Goal: Task Accomplishment & Management: Complete application form

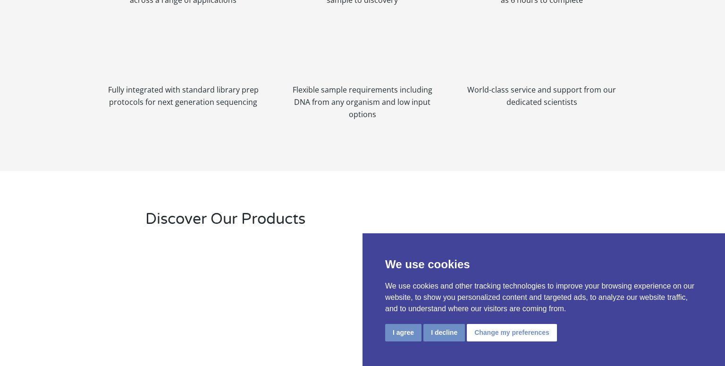
scroll to position [2264, 0]
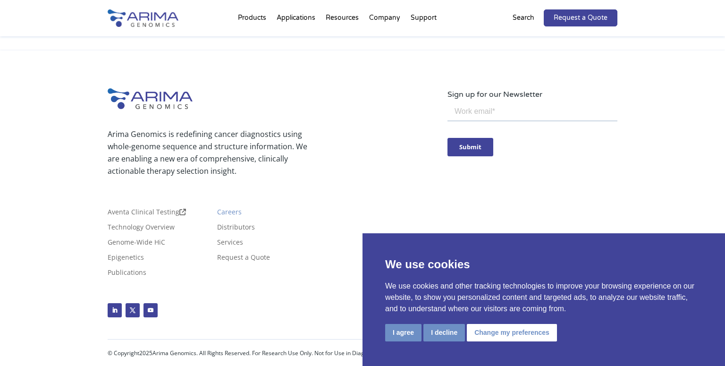
click at [233, 219] on link "Careers" at bounding box center [229, 214] width 25 height 10
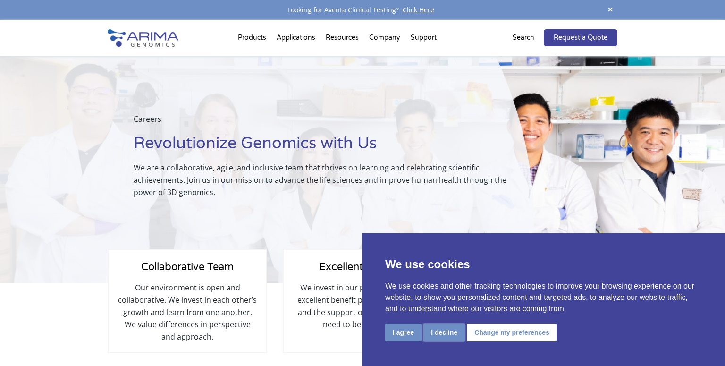
click at [449, 329] on button "I decline" at bounding box center [445, 332] width 42 height 17
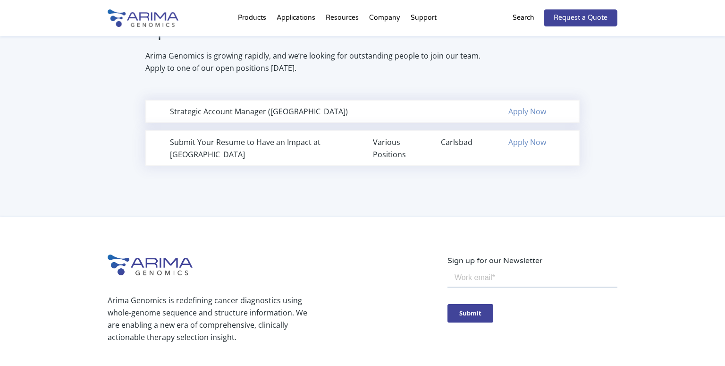
scroll to position [672, 0]
click at [524, 144] on link "Apply Now" at bounding box center [528, 141] width 38 height 10
click at [326, 83] on div "Open Positions Arima Genomics is growing rapidly, and we’re looking for outstan…" at bounding box center [363, 53] width 510 height 66
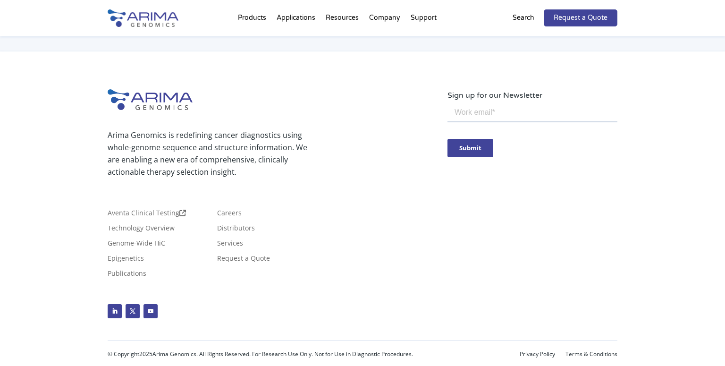
scroll to position [0, 0]
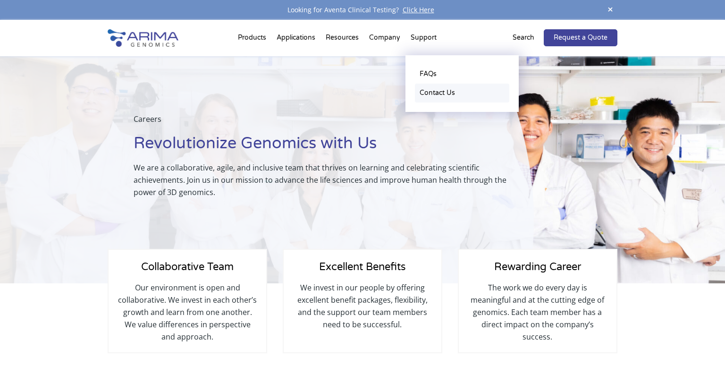
click at [433, 95] on link "Contact Us" at bounding box center [462, 93] width 94 height 19
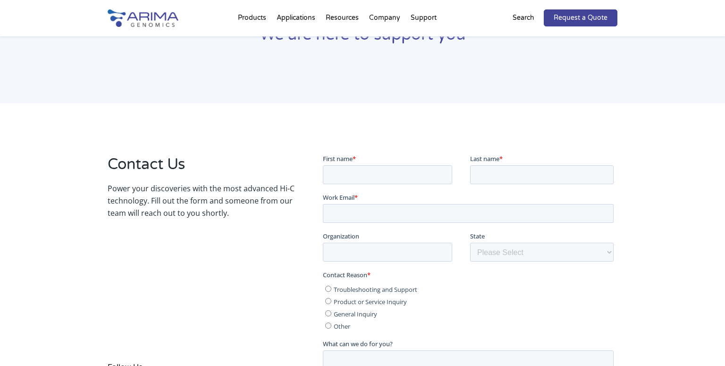
scroll to position [119, 0]
